Goal: Go to known website: Access a specific website the user already knows

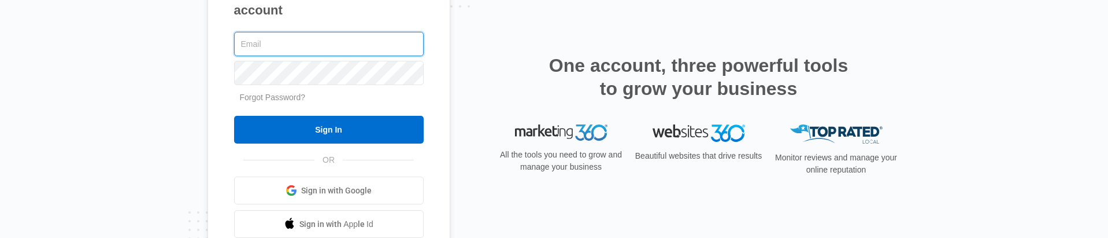
click at [338, 48] on input "text" at bounding box center [329, 44] width 190 height 24
type input "v"
paste input "[EMAIL_ADDRESS][DOMAIN_NAME]"
type input "[EMAIL_ADDRESS][DOMAIN_NAME]"
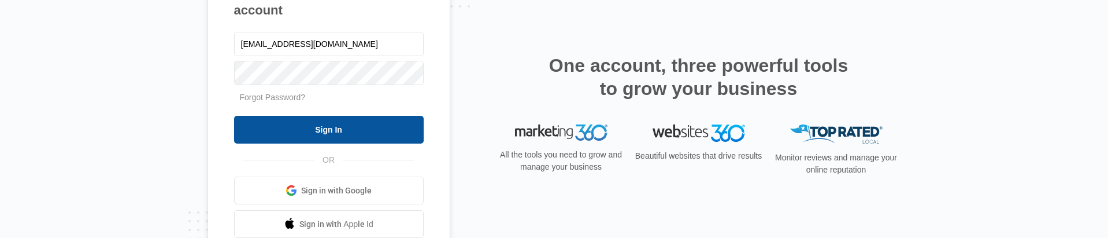
click at [284, 128] on input "Sign In" at bounding box center [329, 130] width 190 height 28
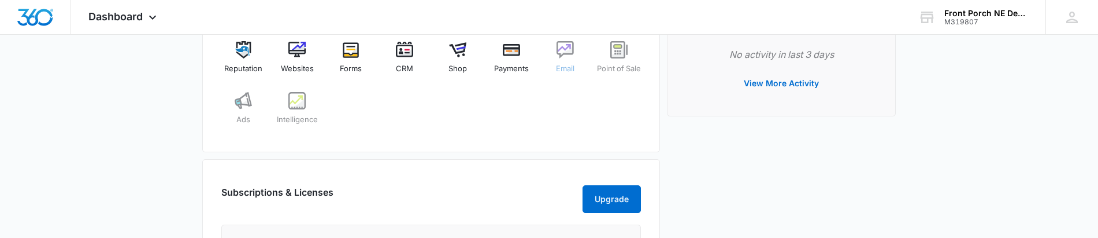
scroll to position [462, 0]
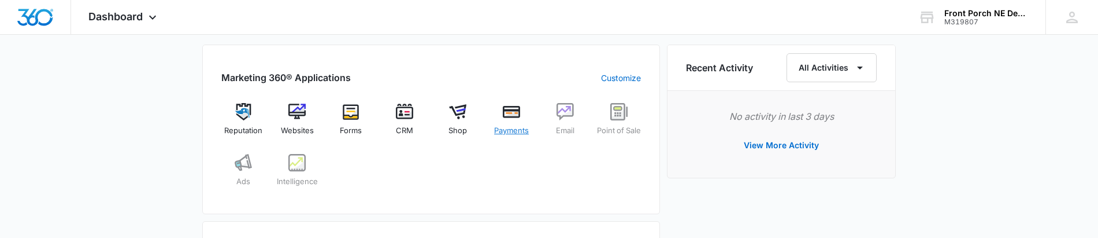
click at [514, 117] on img at bounding box center [511, 111] width 17 height 17
